Goal: Information Seeking & Learning: Learn about a topic

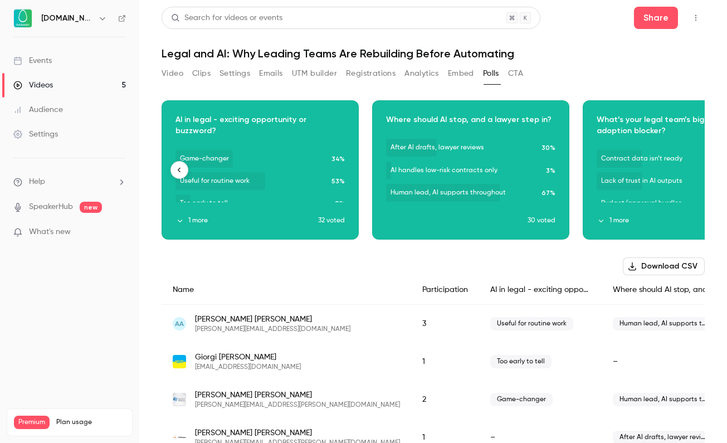
scroll to position [0, 75]
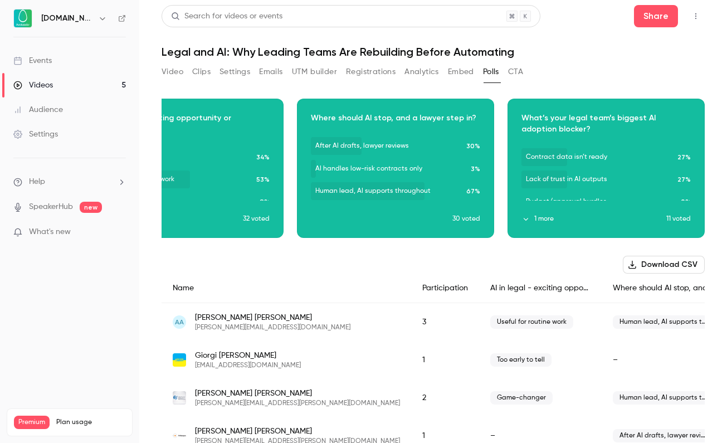
click at [66, 78] on link "Videos 5" at bounding box center [69, 85] width 139 height 25
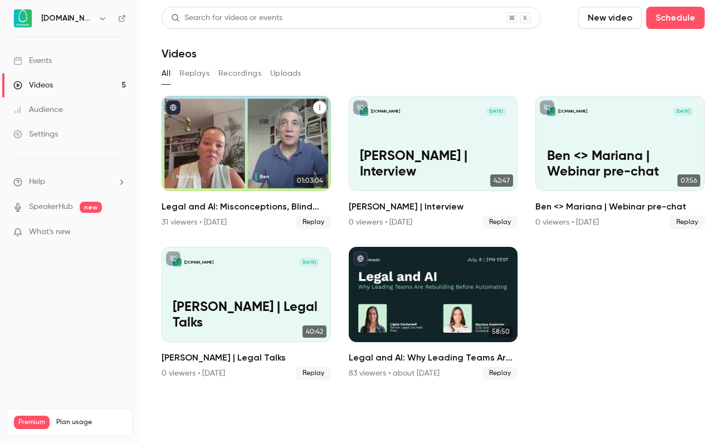
click at [252, 189] on div "Legal and AI: Misconceptions, Blind Spots, and What Comes Next" at bounding box center [246, 143] width 169 height 95
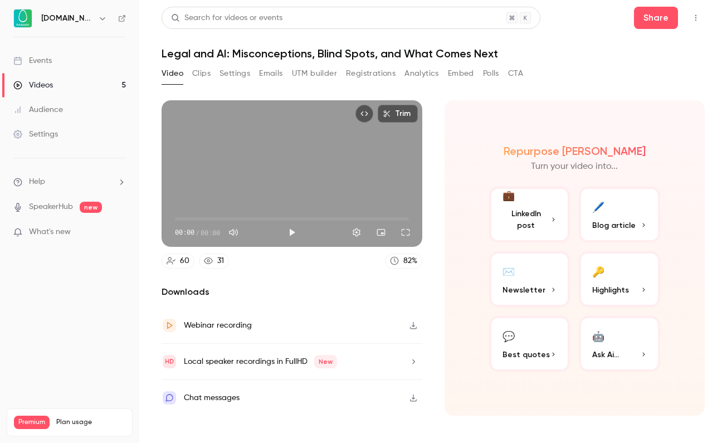
click at [342, 74] on div "Video Clips Settings Emails UTM builder Registrations Analytics Embed Polls CTA" at bounding box center [342, 74] width 361 height 18
click at [349, 74] on button "Registrations" at bounding box center [371, 74] width 50 height 18
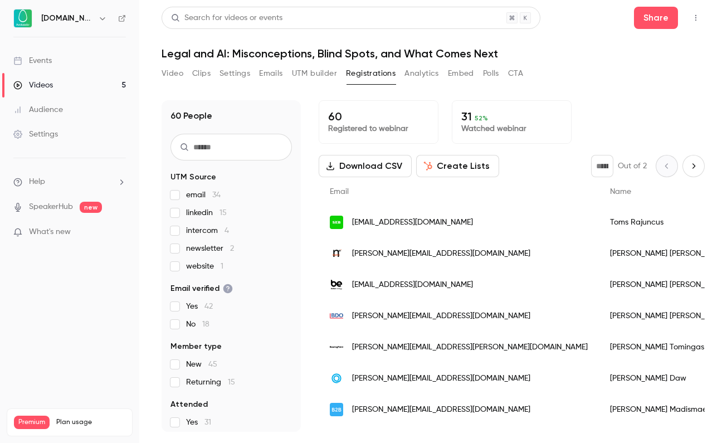
click at [187, 210] on span "linkedin 15" at bounding box center [206, 212] width 41 height 11
